Goal: Transaction & Acquisition: Purchase product/service

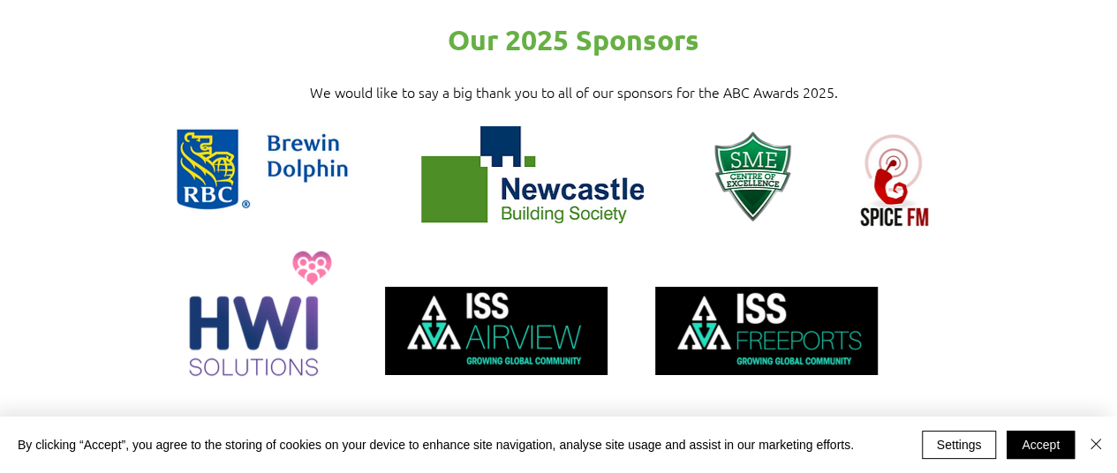
scroll to position [2560, 0]
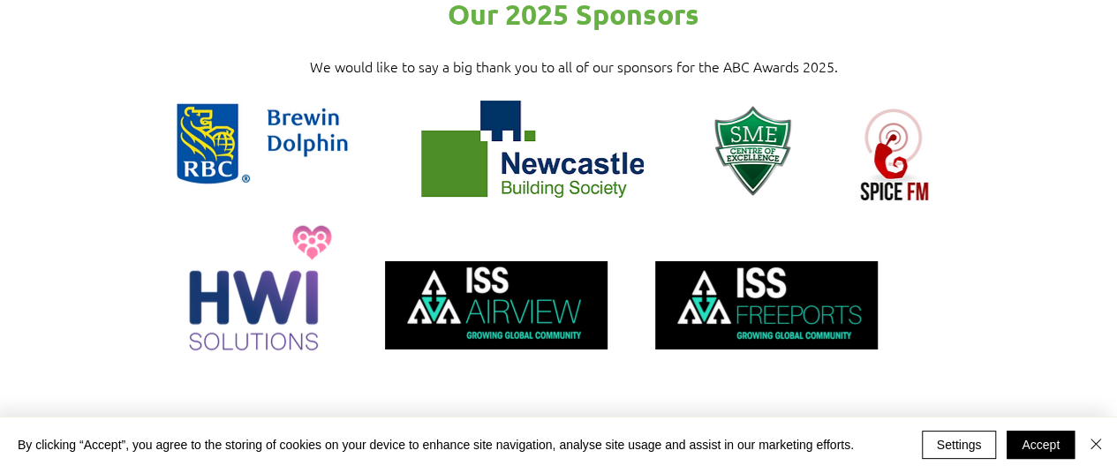
click at [519, 338] on div at bounding box center [558, 202] width 1117 height 430
click at [531, 343] on div at bounding box center [558, 202] width 1117 height 430
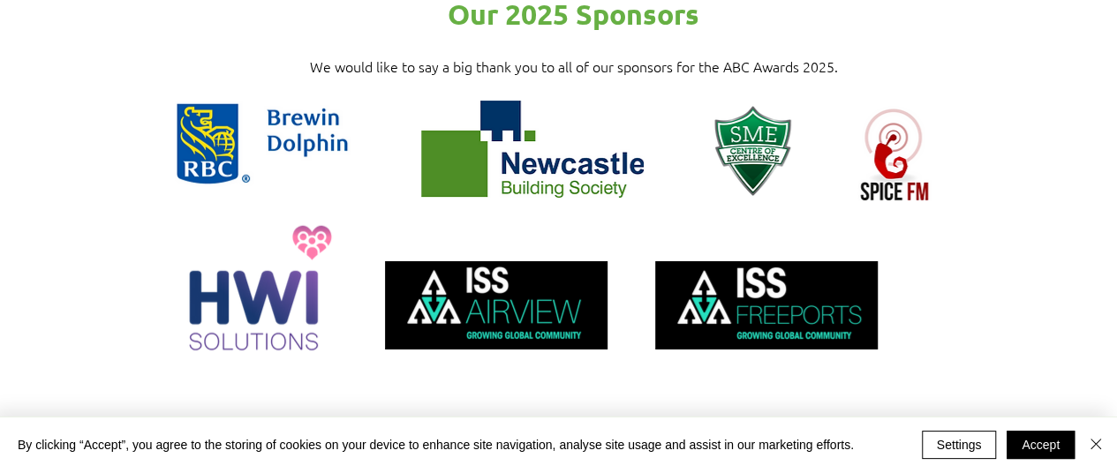
click at [560, 358] on div at bounding box center [558, 202] width 1117 height 430
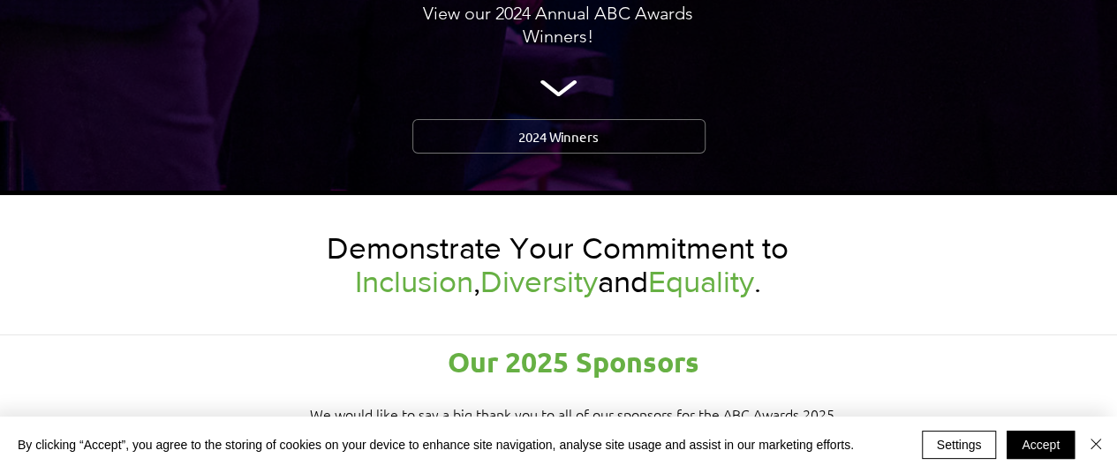
scroll to position [2119, 0]
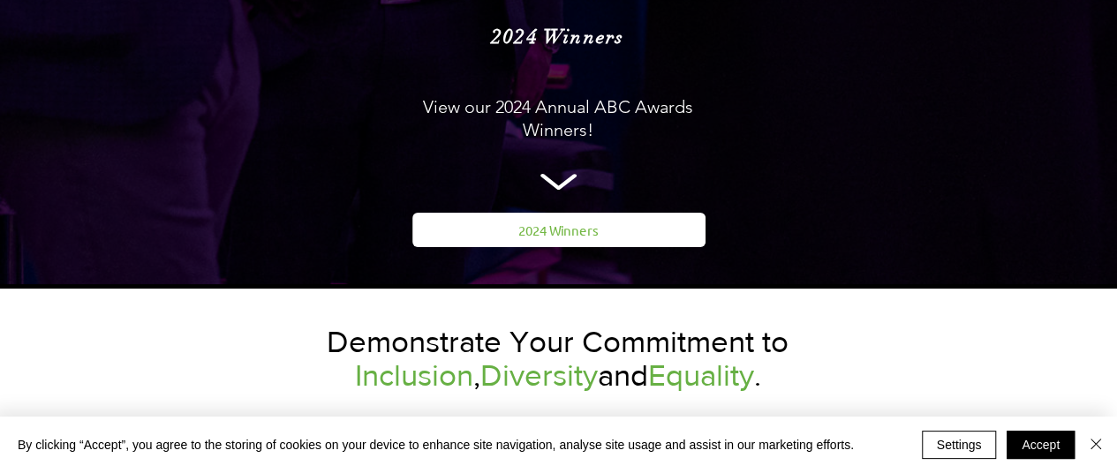
click at [592, 221] on span "2024 Winners" at bounding box center [558, 230] width 80 height 19
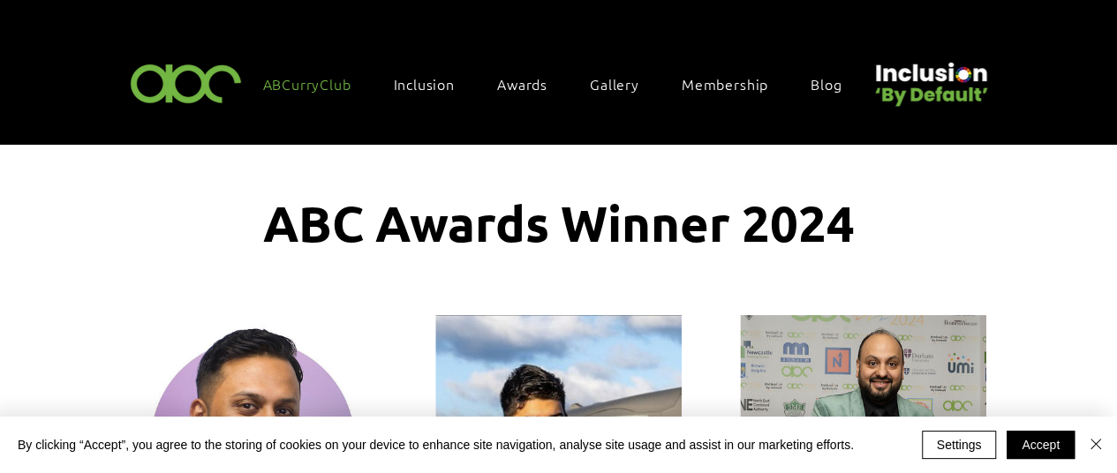
click at [312, 82] on span "ABCurryClub" at bounding box center [307, 83] width 88 height 19
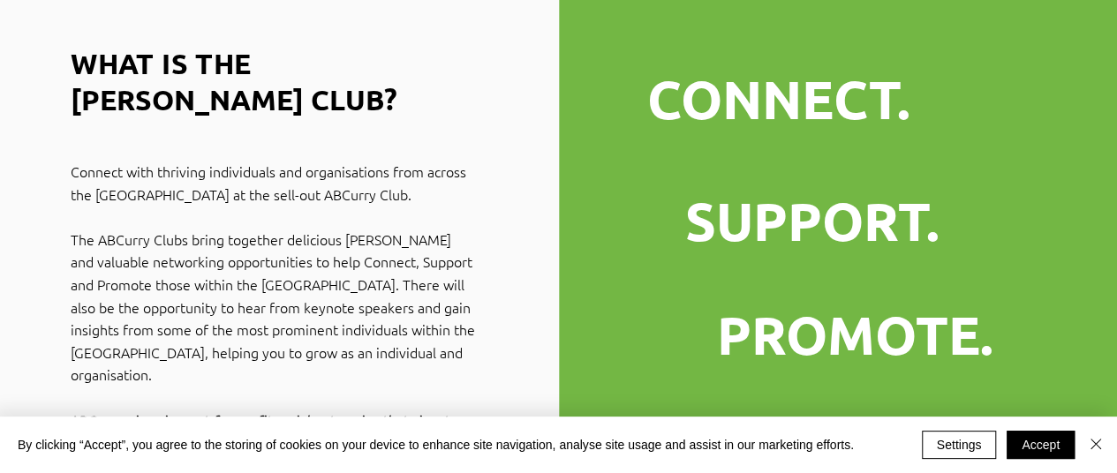
scroll to position [794, 0]
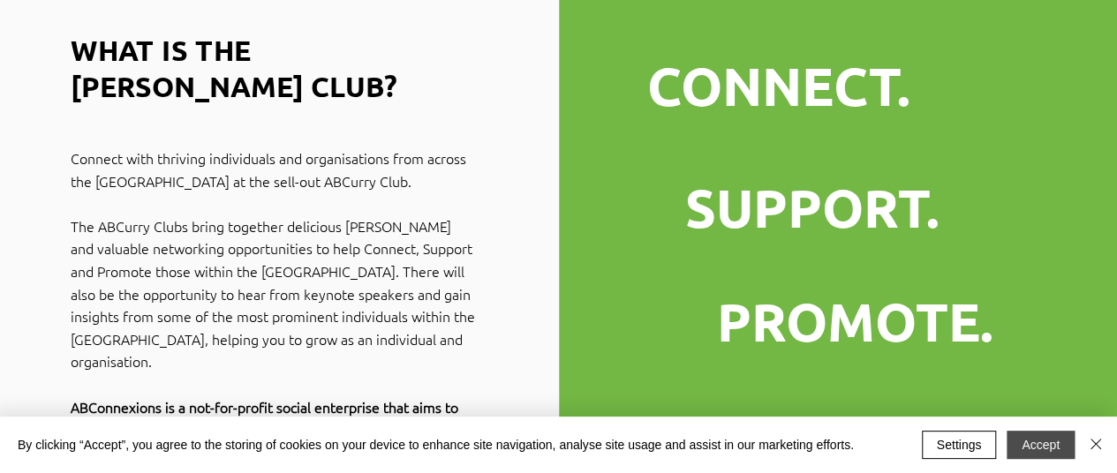
click at [1042, 440] on button "Accept" at bounding box center [1040, 445] width 68 height 28
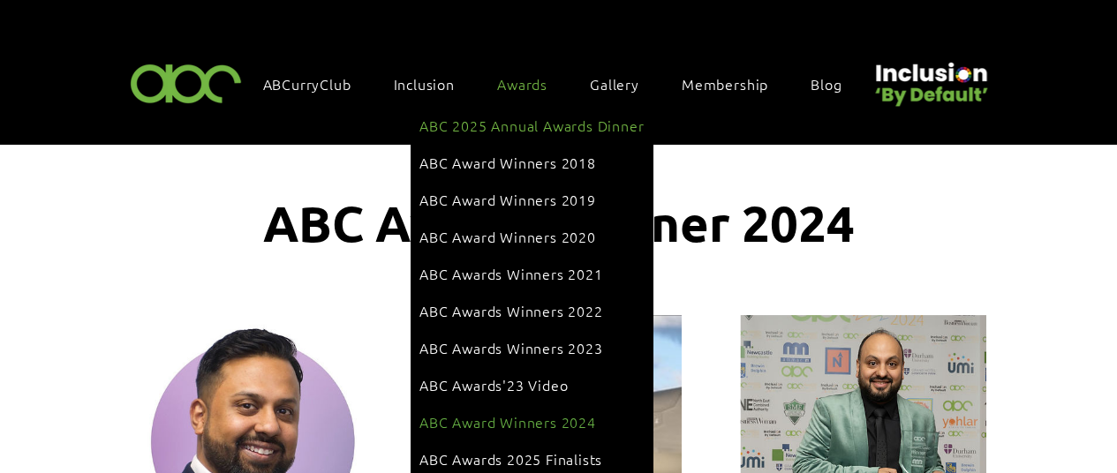
click at [507, 119] on span "ABC 2025 Annual Awards Dinner" at bounding box center [531, 125] width 224 height 19
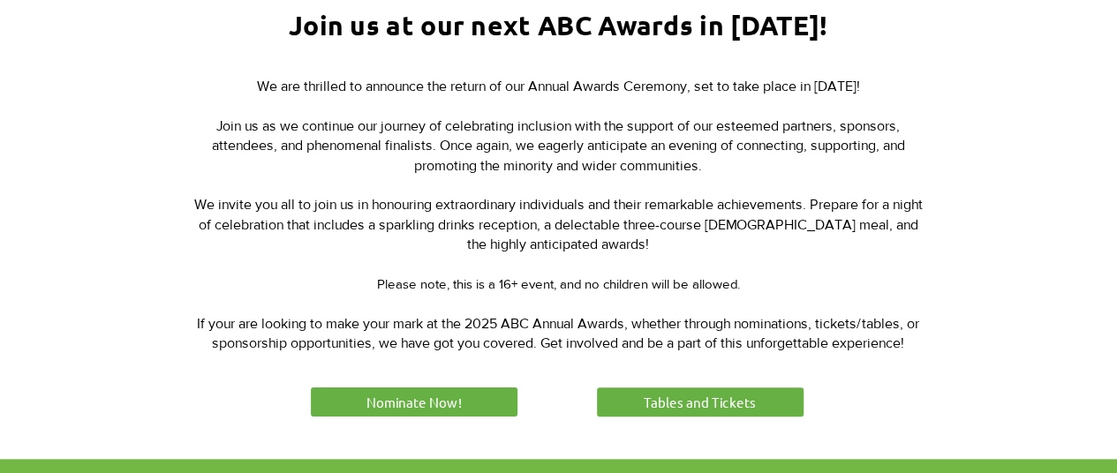
scroll to position [706, 0]
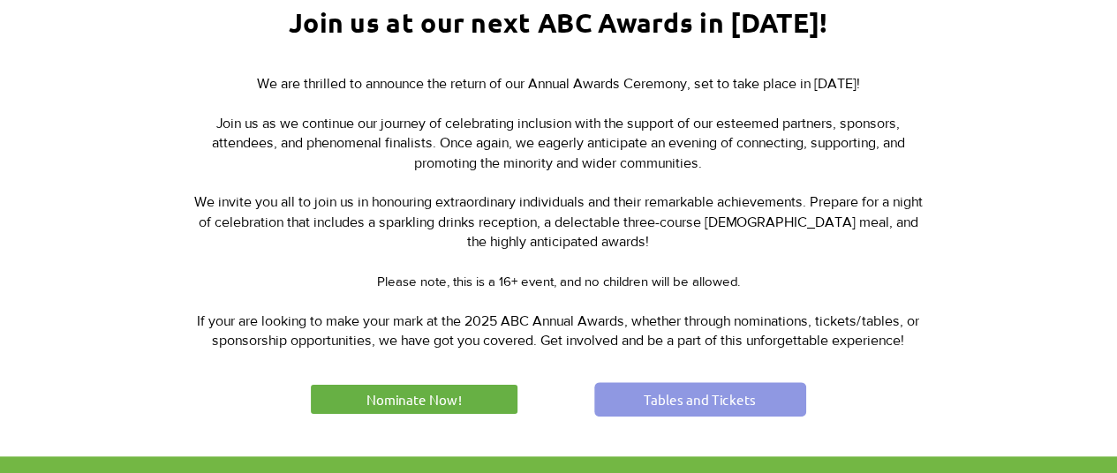
click at [698, 400] on span "Tables and Tickets" at bounding box center [700, 399] width 112 height 19
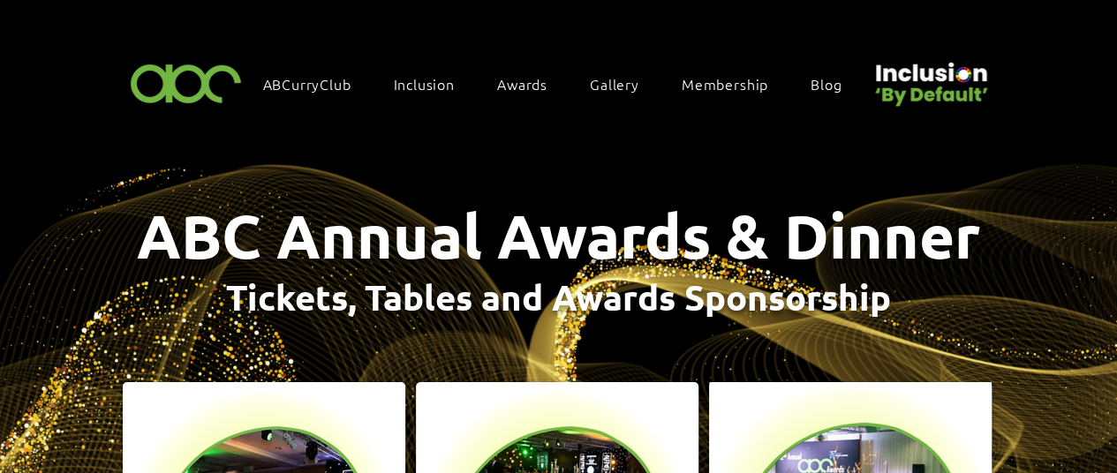
scroll to position [353, 0]
